Goal: Check status: Check status

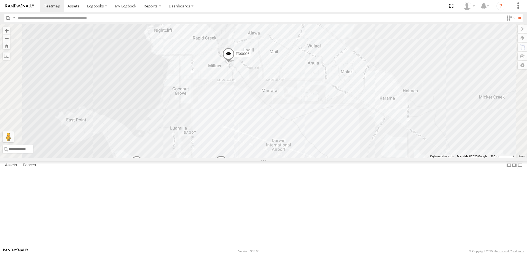
click at [234, 63] on span at bounding box center [228, 55] width 12 height 15
click at [261, 56] on link at bounding box center [259, 55] width 6 height 4
